Goal: Task Accomplishment & Management: Use online tool/utility

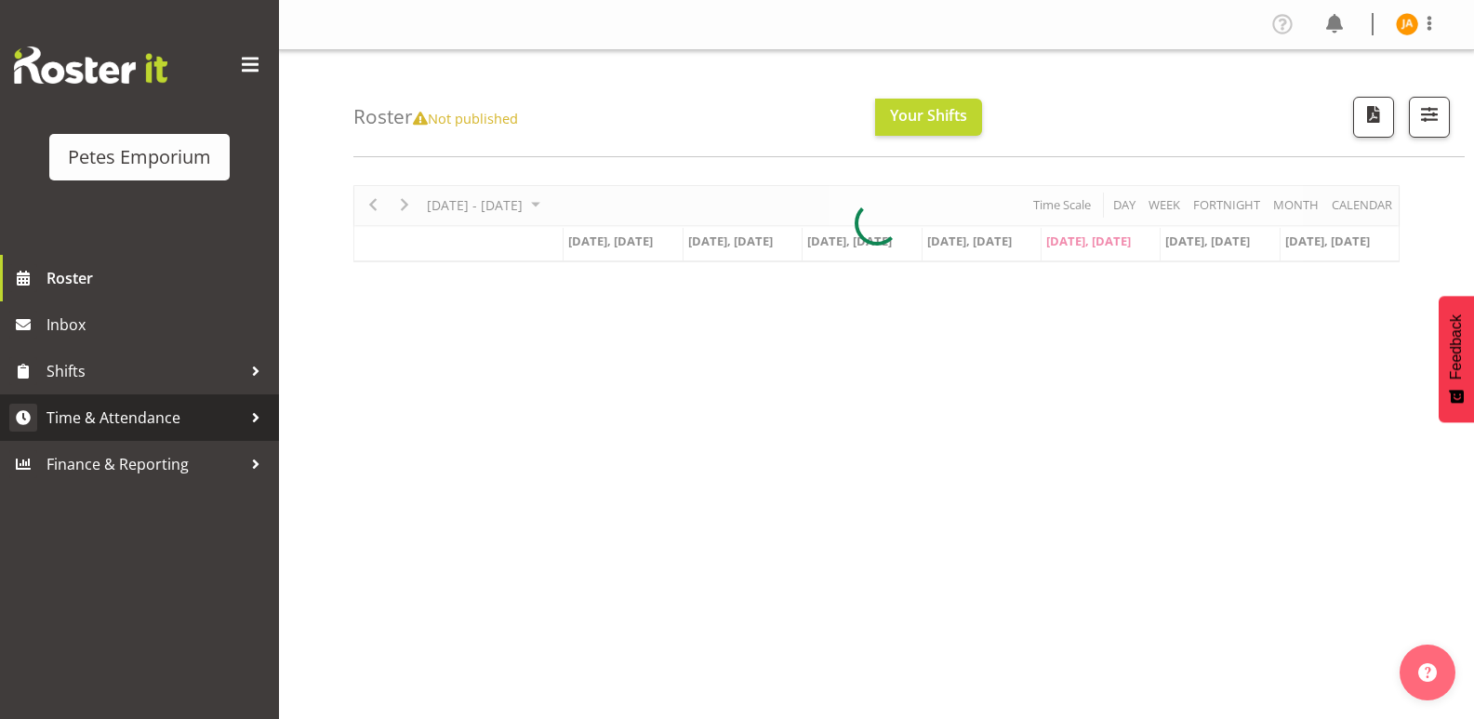
click at [112, 405] on span "Time & Attendance" at bounding box center [144, 418] width 195 height 28
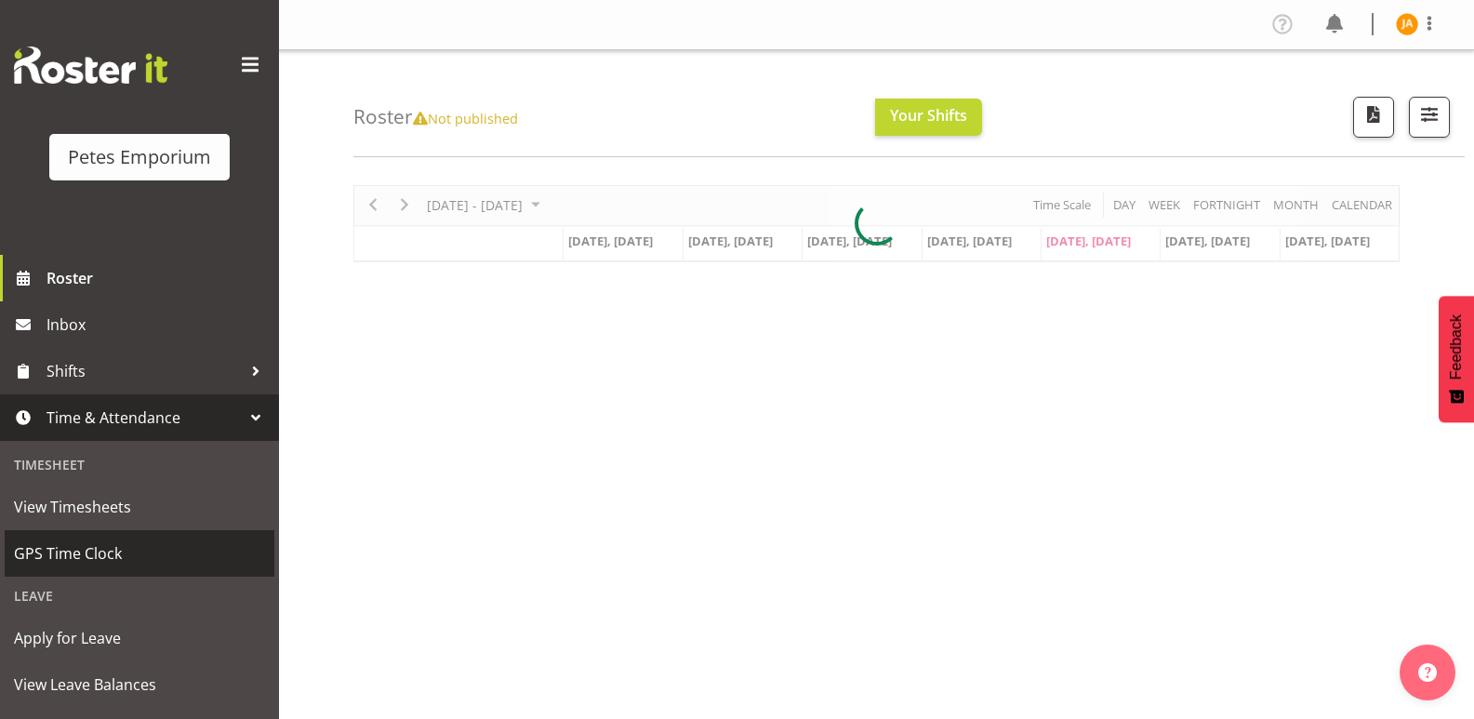
click at [57, 549] on span "GPS Time Clock" at bounding box center [139, 554] width 251 height 28
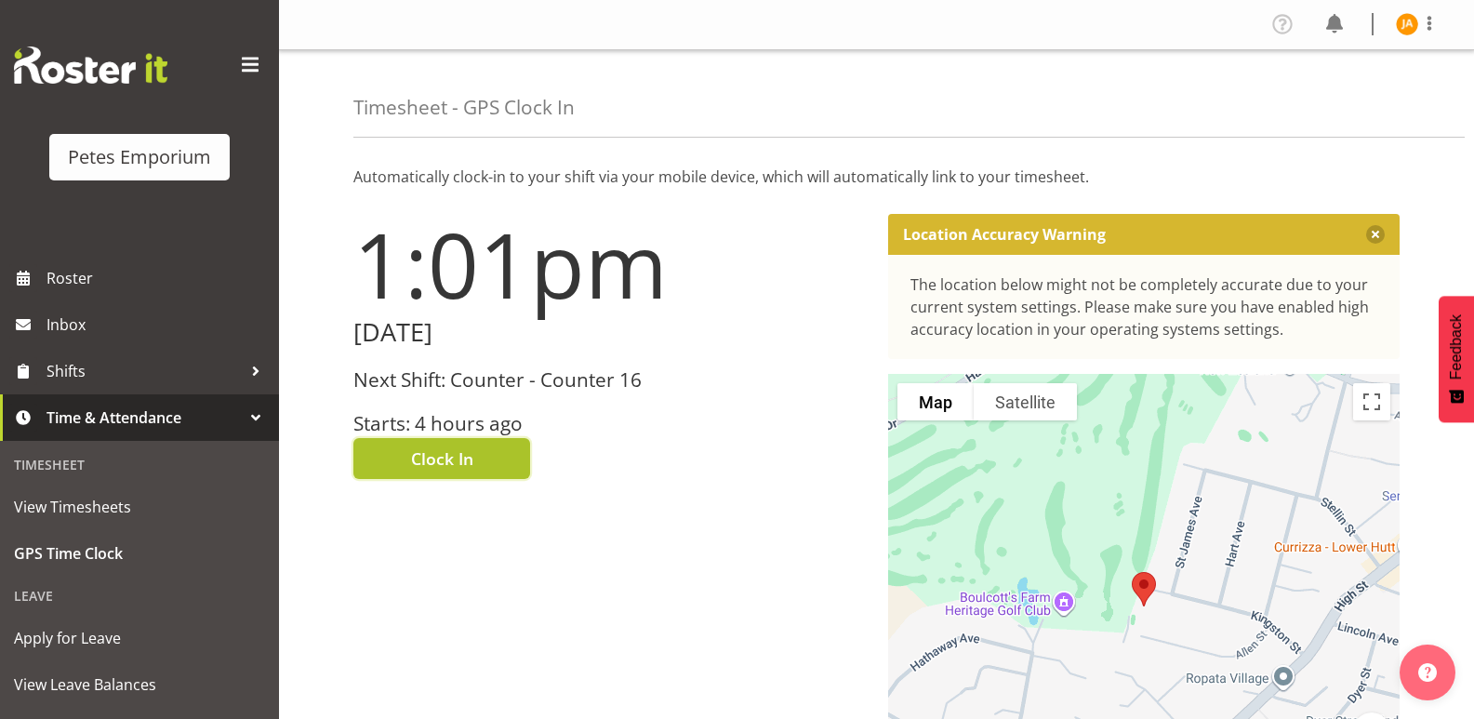
click at [499, 443] on button "Clock In" at bounding box center [441, 458] width 177 height 41
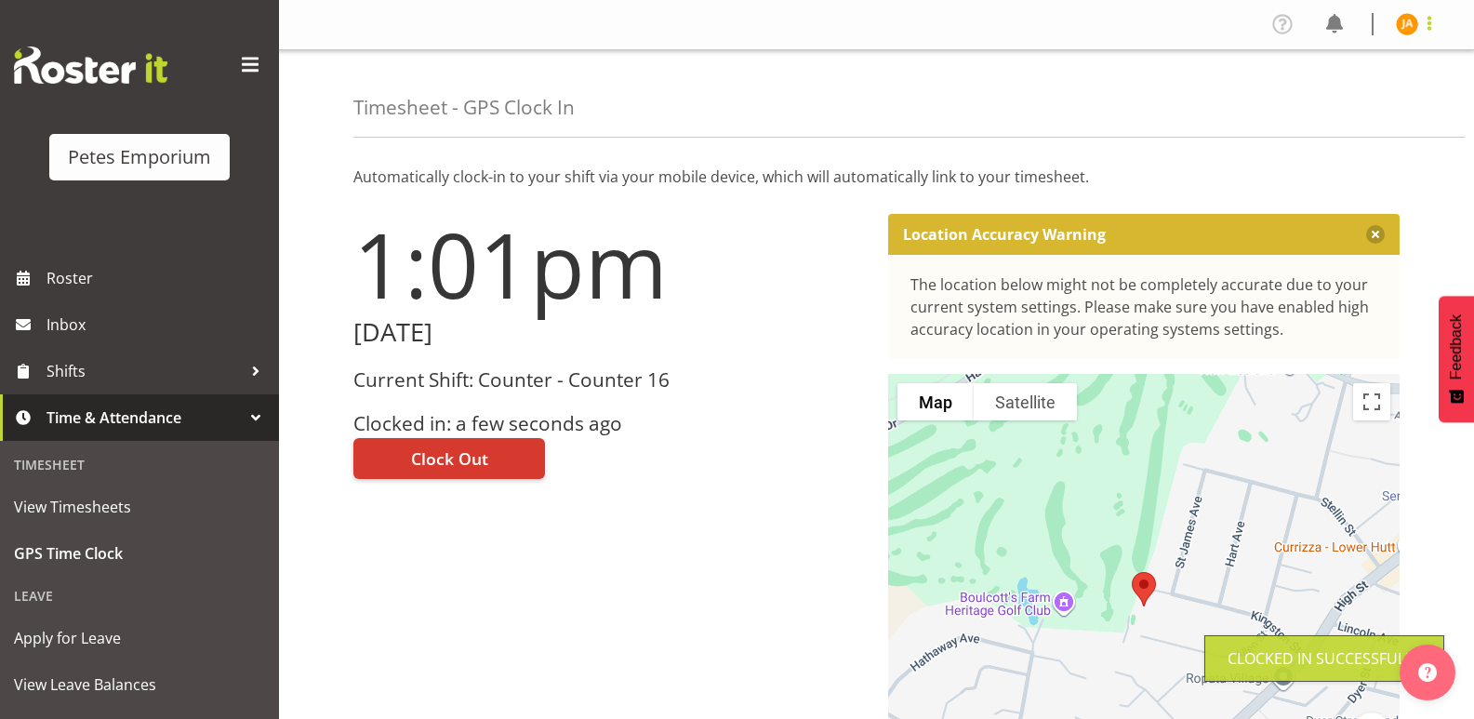
click at [1427, 21] on span at bounding box center [1430, 23] width 22 height 22
click at [1356, 98] on link "Log Out" at bounding box center [1351, 97] width 179 height 33
